Goal: Task Accomplishment & Management: Manage account settings

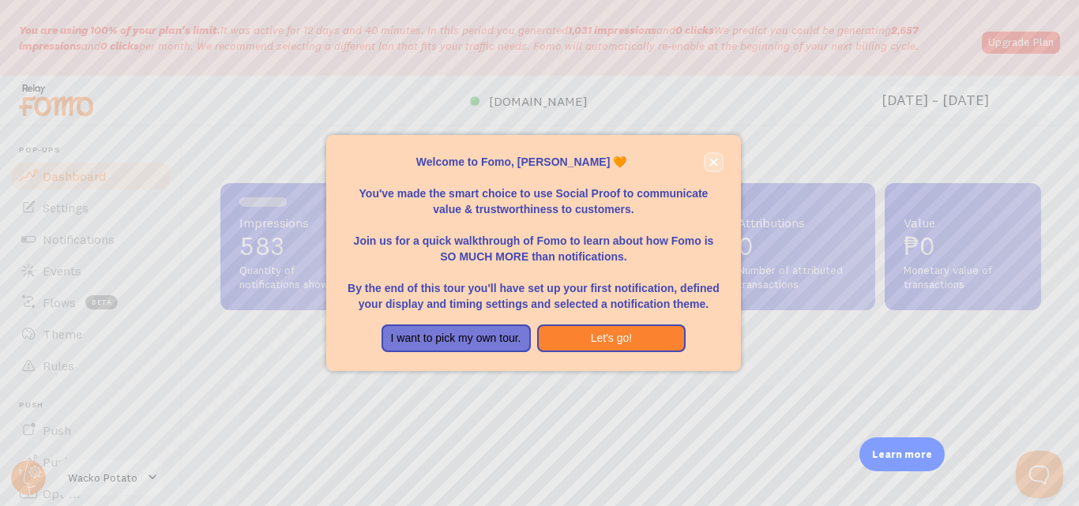
click at [713, 164] on icon "close," at bounding box center [713, 162] width 9 height 9
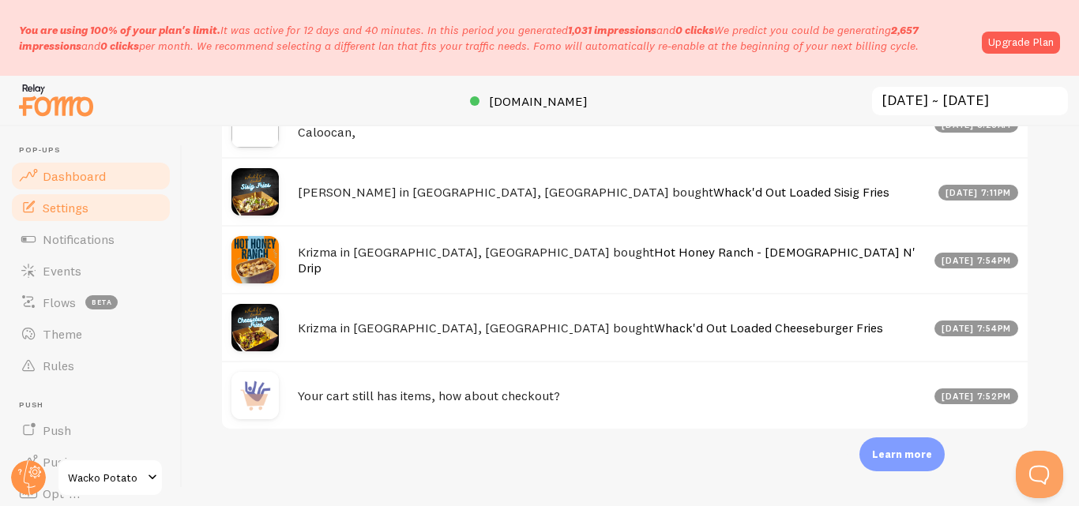
click at [73, 208] on span "Settings" at bounding box center [66, 208] width 46 height 16
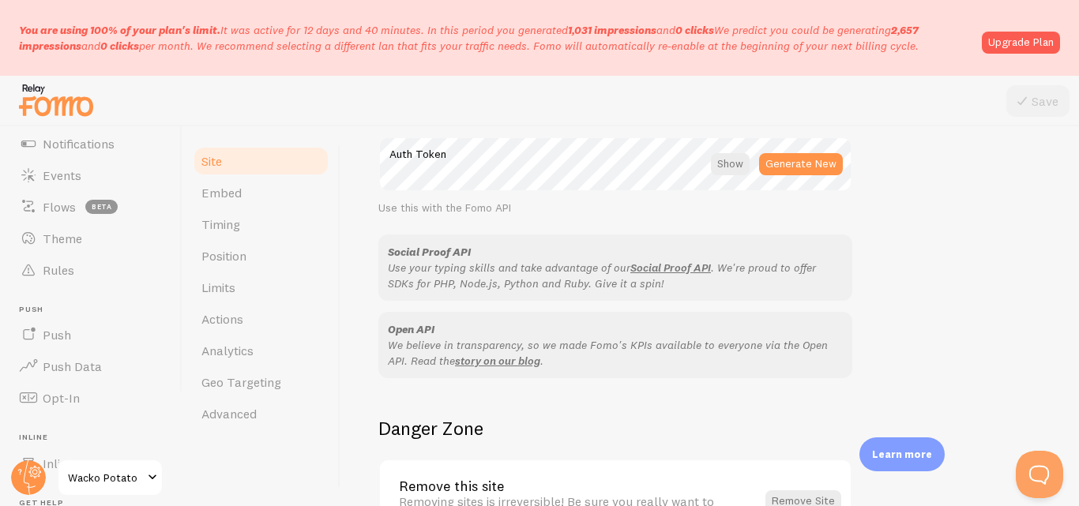
scroll to position [1061, 0]
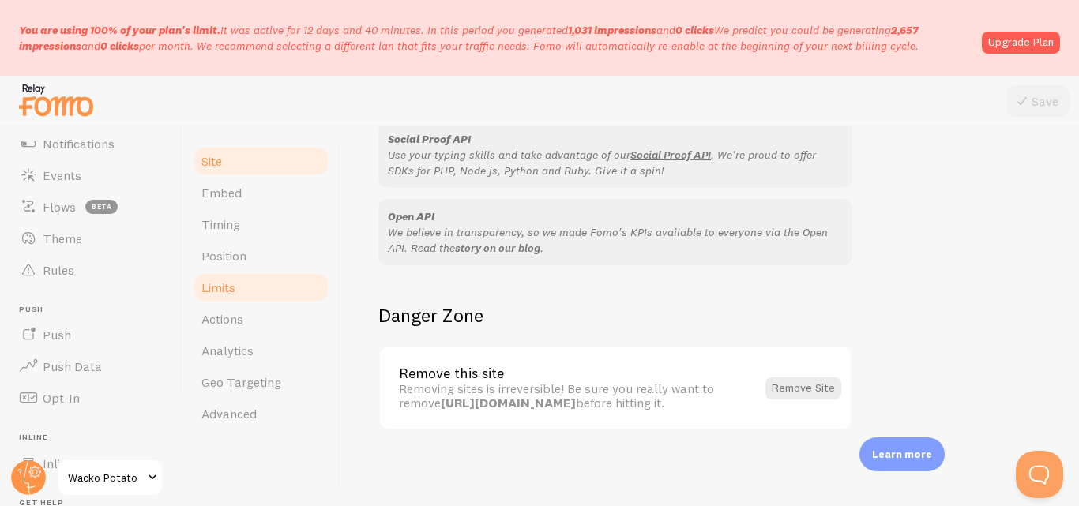
click at [255, 292] on link "Limits" at bounding box center [261, 288] width 138 height 32
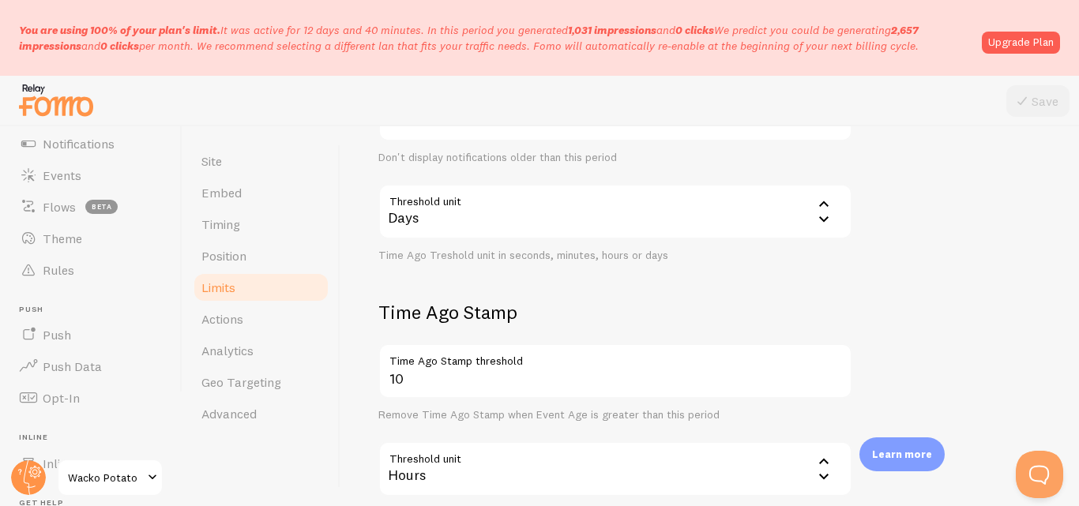
scroll to position [594, 0]
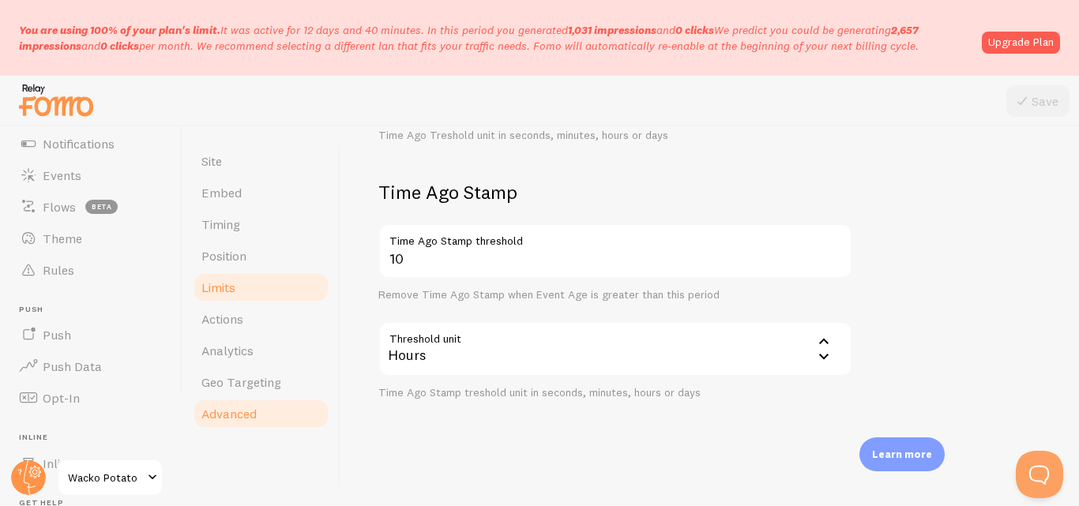
click at [220, 416] on span "Advanced" at bounding box center [228, 414] width 55 height 16
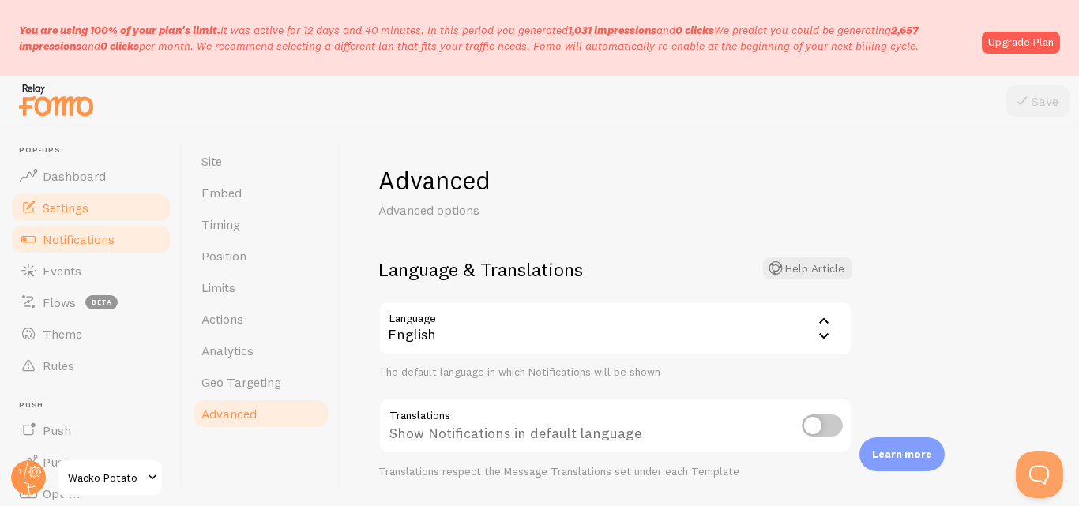
click at [67, 243] on span "Notifications" at bounding box center [79, 239] width 72 height 16
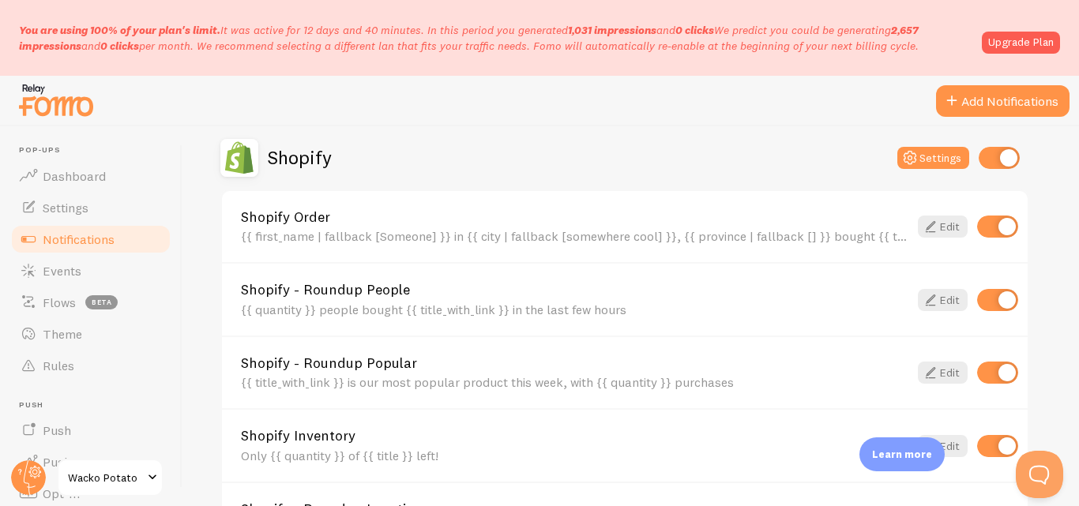
scroll to position [711, 0]
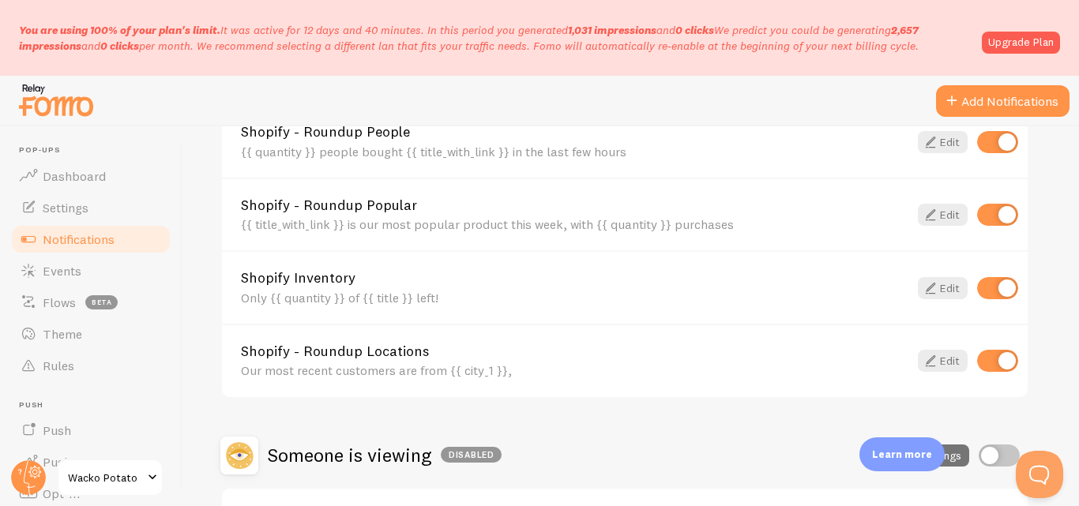
click at [987, 288] on input "checkbox" at bounding box center [997, 288] width 41 height 22
checkbox input "false"
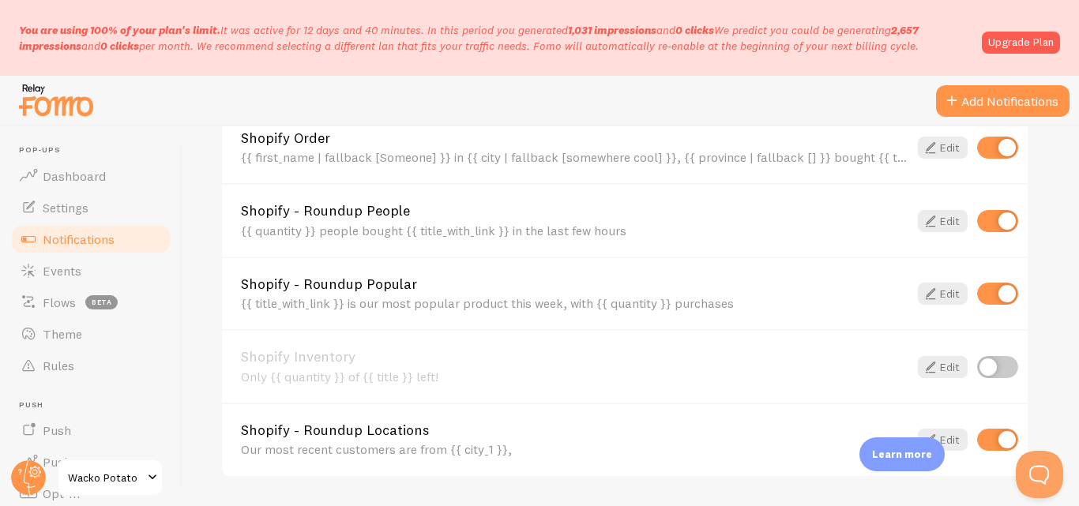
scroll to position [553, 0]
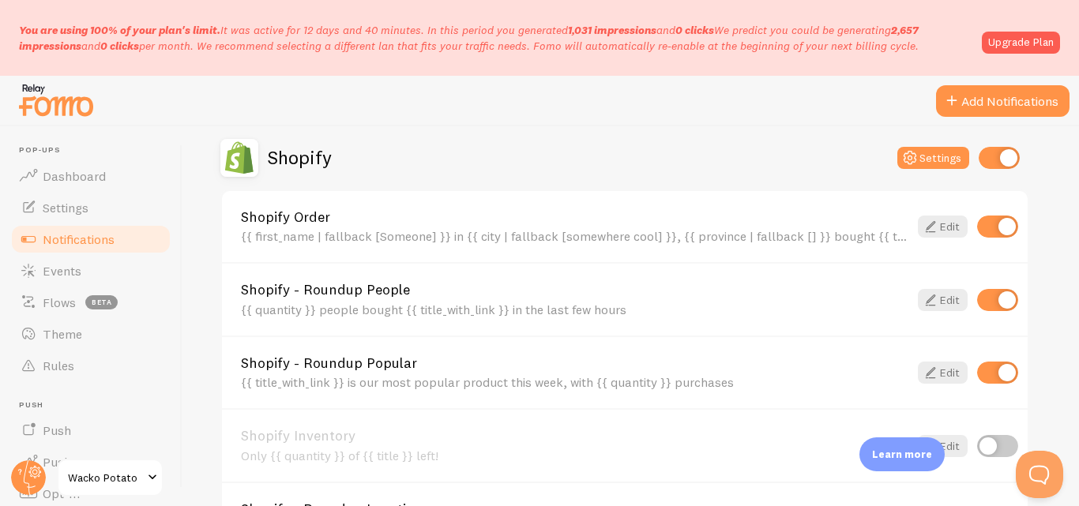
click at [991, 299] on input "checkbox" at bounding box center [997, 300] width 41 height 22
checkbox input "false"
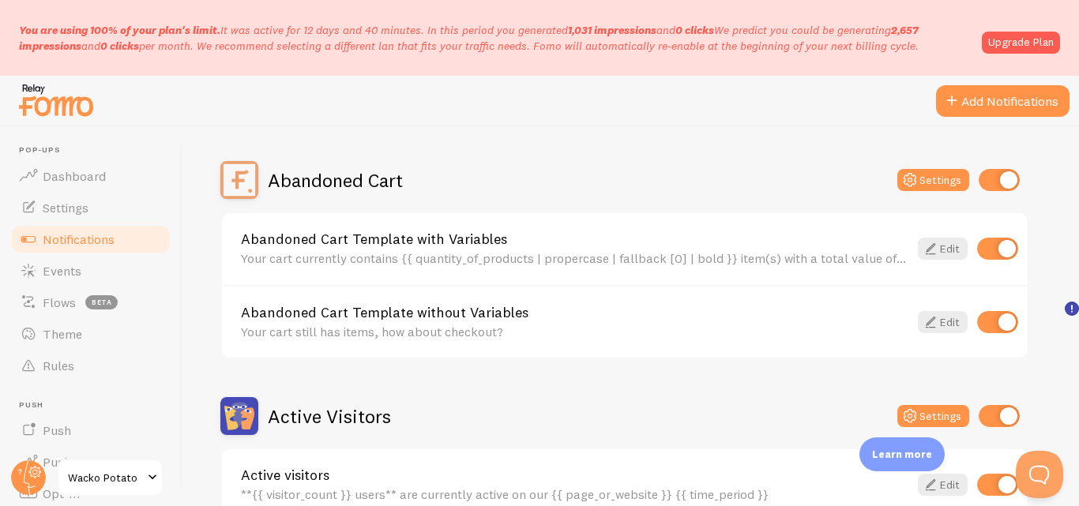
scroll to position [0, 0]
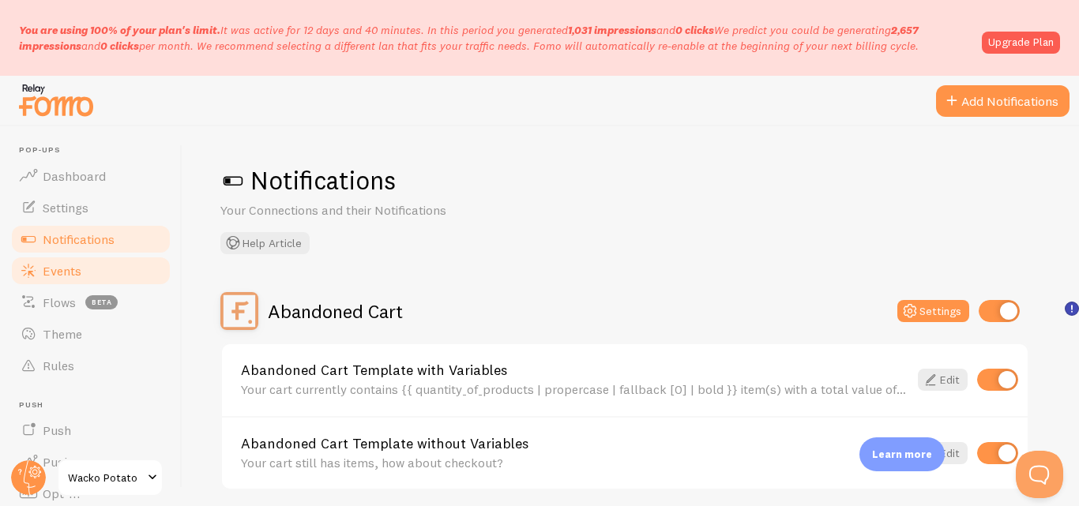
click at [62, 273] on span "Events" at bounding box center [62, 271] width 39 height 16
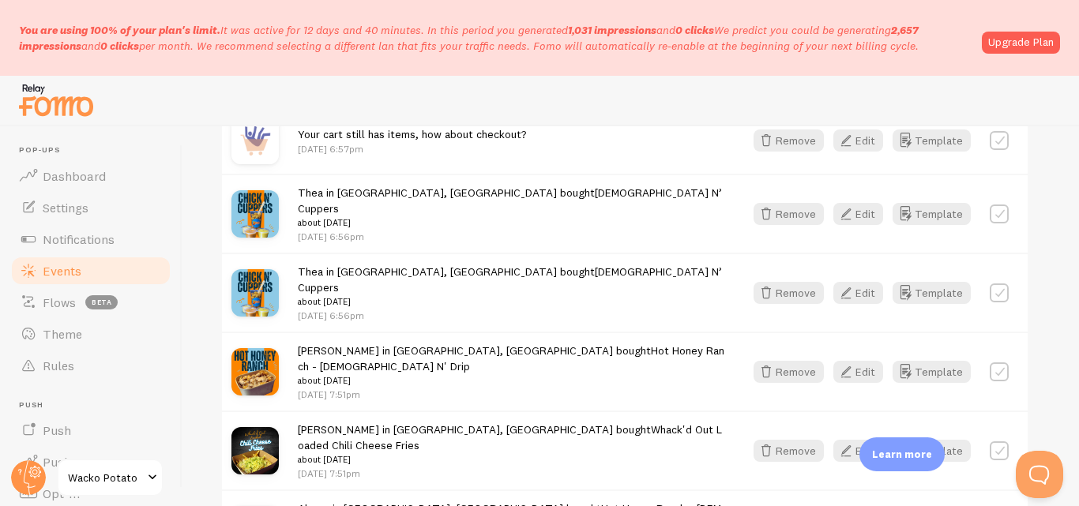
scroll to position [1272, 0]
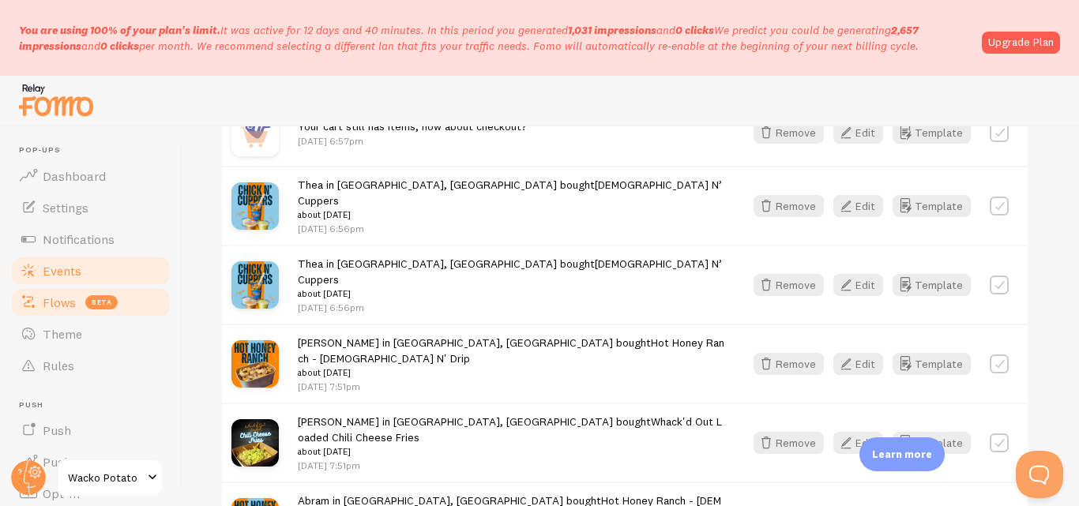
click at [55, 303] on span "Flows" at bounding box center [59, 303] width 33 height 16
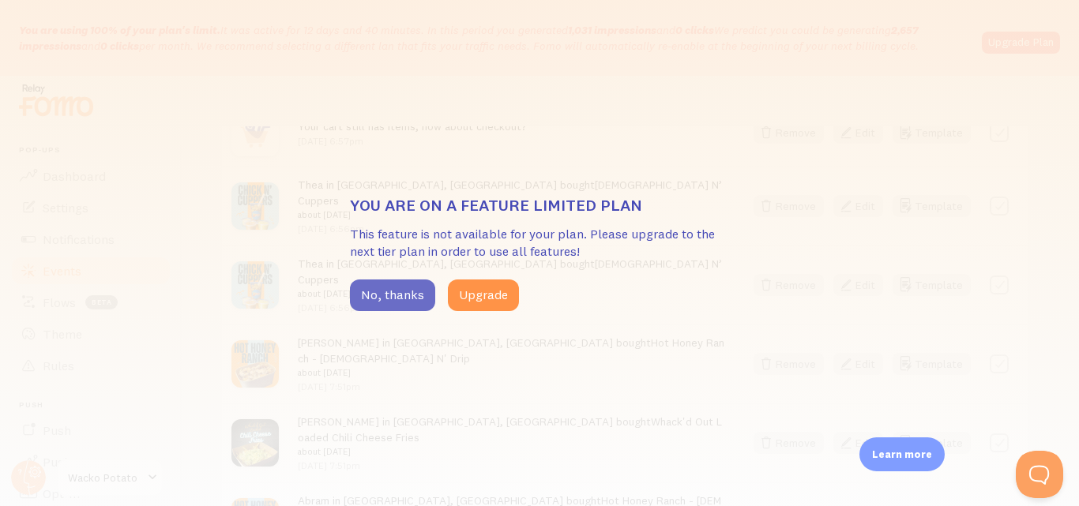
click at [421, 300] on button "No, thanks" at bounding box center [392, 296] width 85 height 32
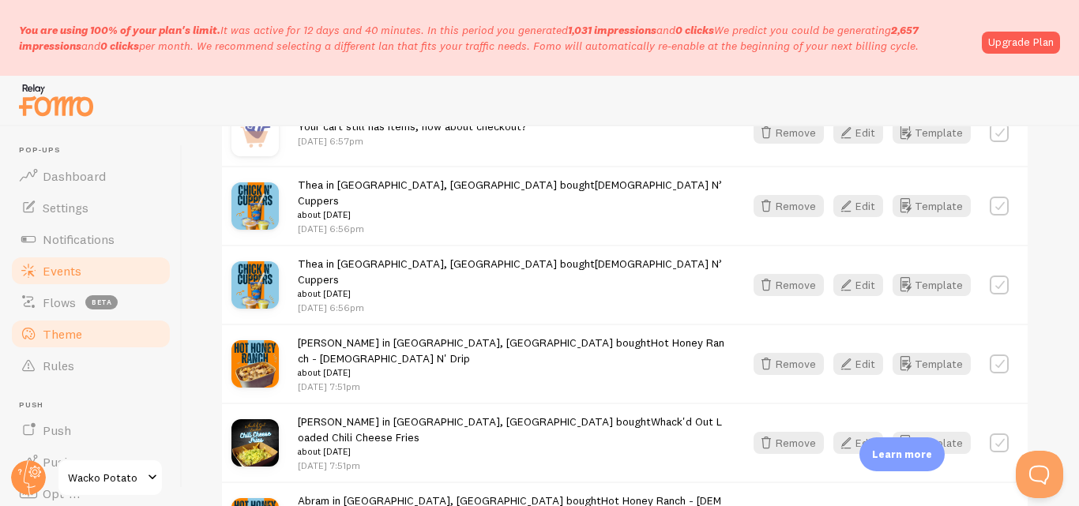
click at [66, 333] on span "Theme" at bounding box center [62, 334] width 39 height 16
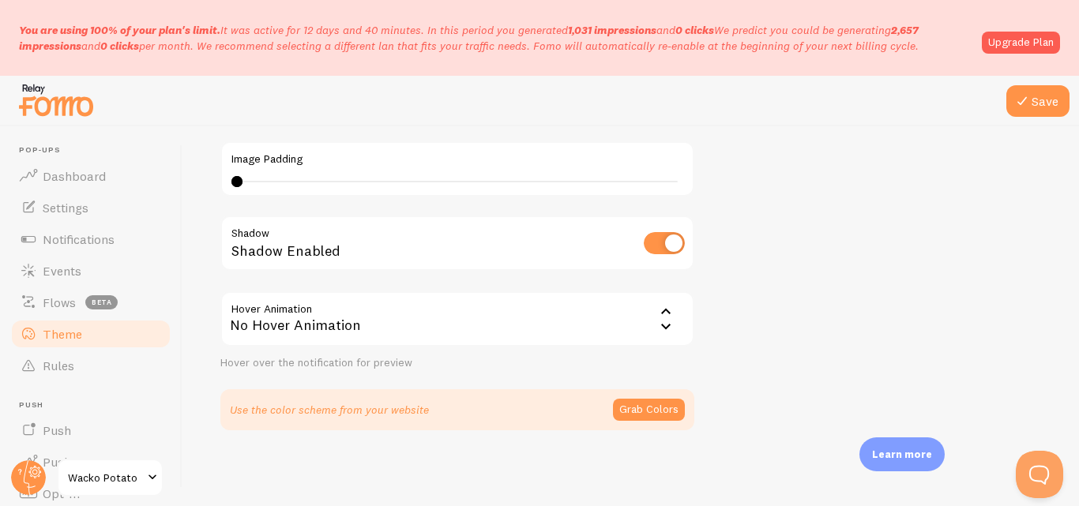
scroll to position [96, 0]
